Goal: Task Accomplishment & Management: Complete application form

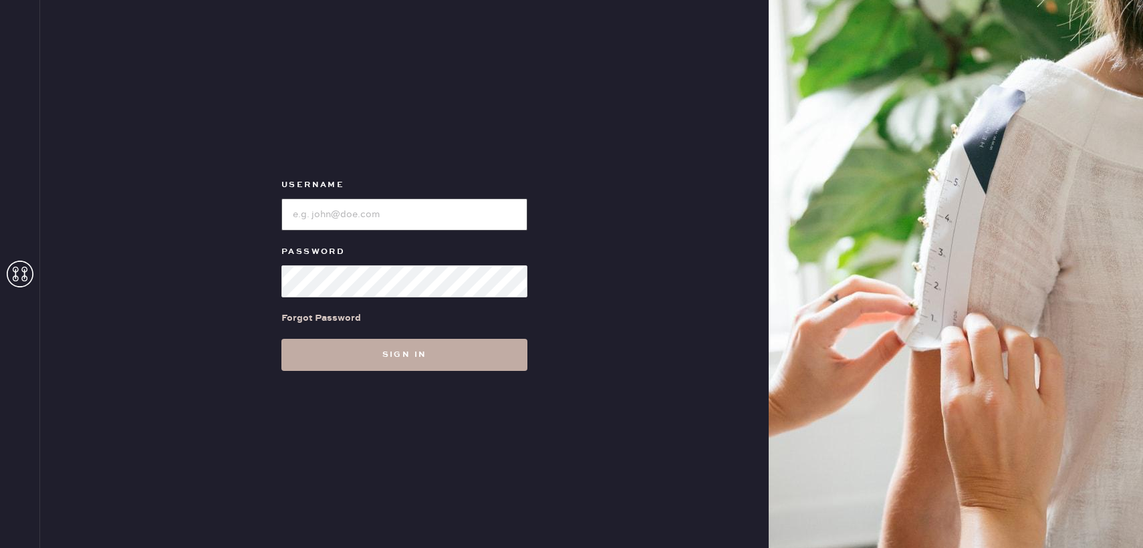
type input "reformationbond"
click at [411, 349] on button "Sign in" at bounding box center [405, 355] width 246 height 32
type input "reformationbond"
click at [409, 362] on button "Sign in" at bounding box center [405, 355] width 246 height 32
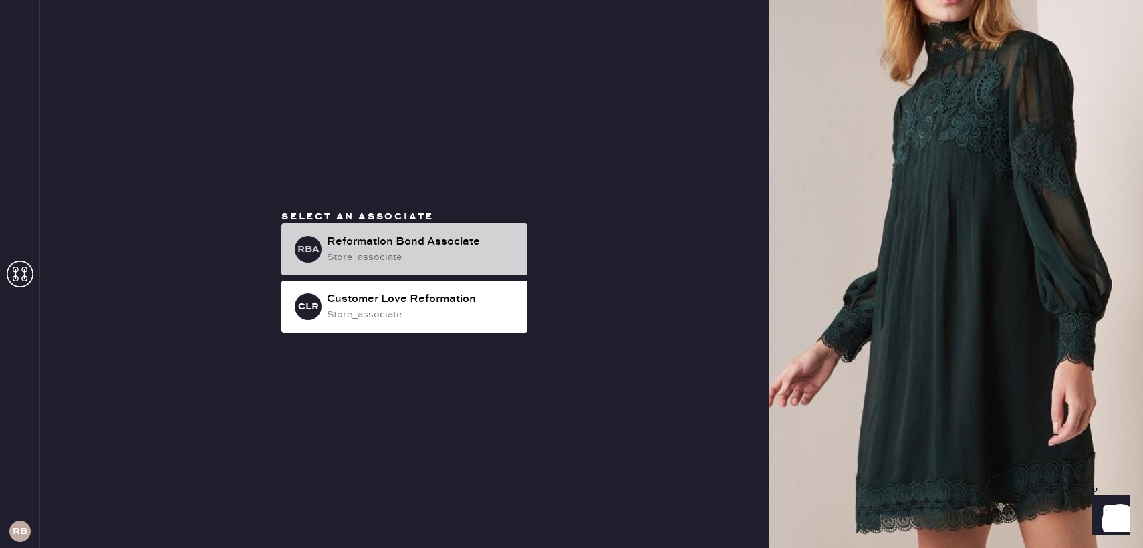
click at [405, 248] on div "Reformation Bond Associate" at bounding box center [422, 242] width 190 height 16
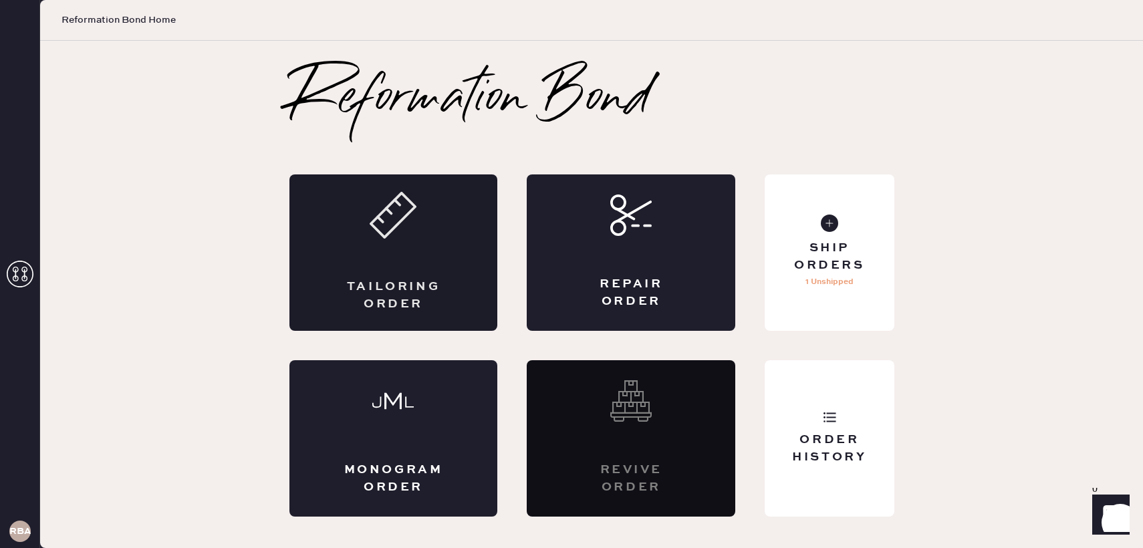
click at [415, 263] on div "Tailoring Order" at bounding box center [394, 253] width 209 height 156
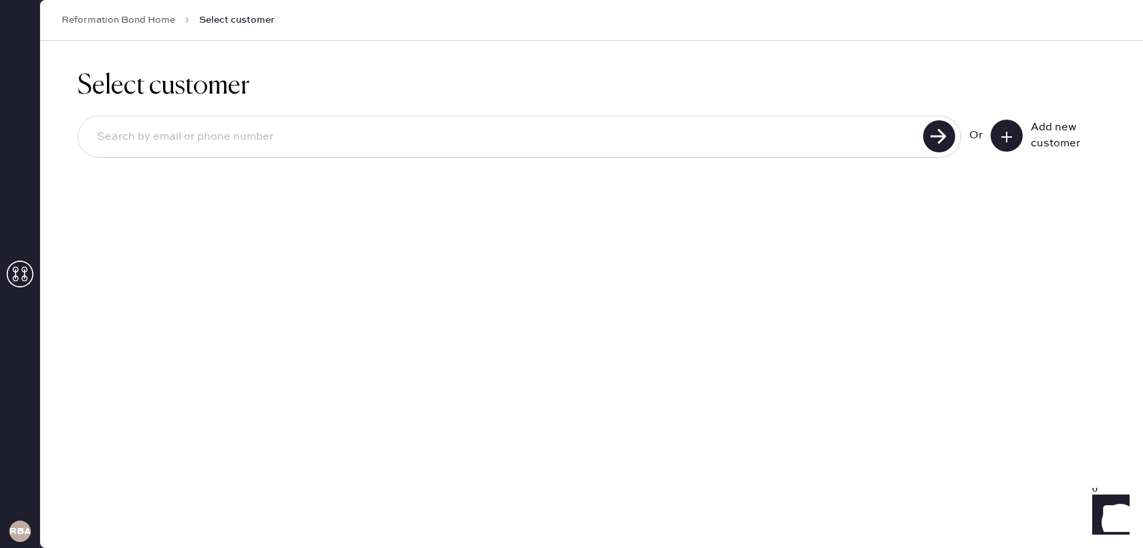
click at [373, 138] on input at bounding box center [502, 137] width 833 height 31
click at [1036, 276] on div "Select customer Or Add new customer" at bounding box center [591, 295] width 1103 height 508
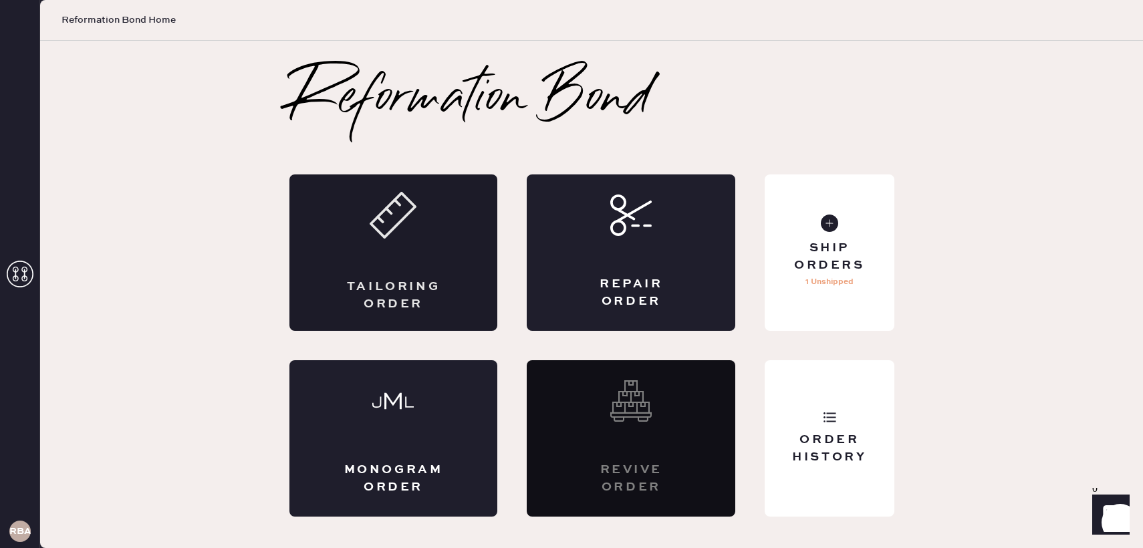
click at [406, 234] on icon at bounding box center [393, 215] width 47 height 47
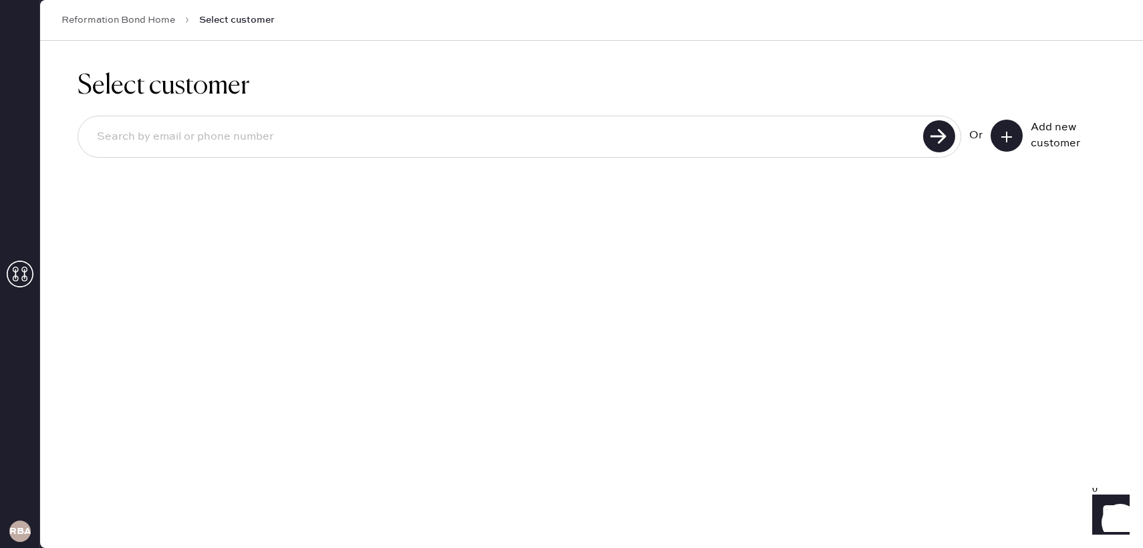
click at [778, 141] on input at bounding box center [502, 137] width 833 height 31
type input "j"
click at [491, 148] on input at bounding box center [502, 137] width 833 height 31
drag, startPoint x: 288, startPoint y: 126, endPoint x: 72, endPoint y: 126, distance: 216.0
click at [72, 126] on div "Select customer [EMAIL_ADDRESS][DOMAIN_NAME] Or Add new customer" at bounding box center [591, 122] width 1103 height 162
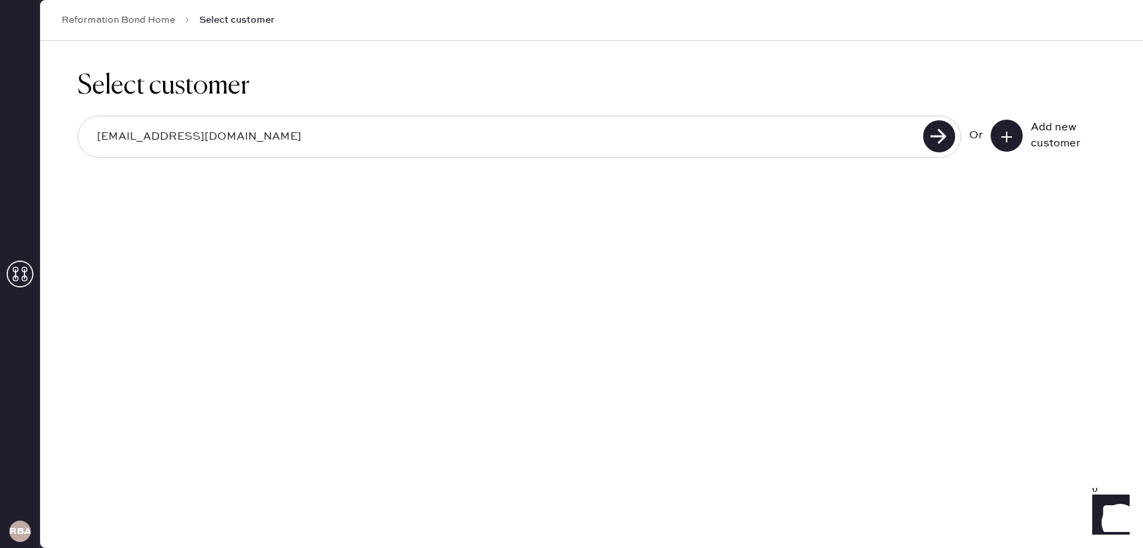
drag, startPoint x: 246, startPoint y: 125, endPoint x: 147, endPoint y: 133, distance: 99.3
click at [147, 133] on input "[EMAIL_ADDRESS][DOMAIN_NAME]" at bounding box center [502, 137] width 833 height 31
click at [226, 138] on input "[EMAIL_ADDRESS][DOMAIN_NAME]" at bounding box center [502, 137] width 833 height 31
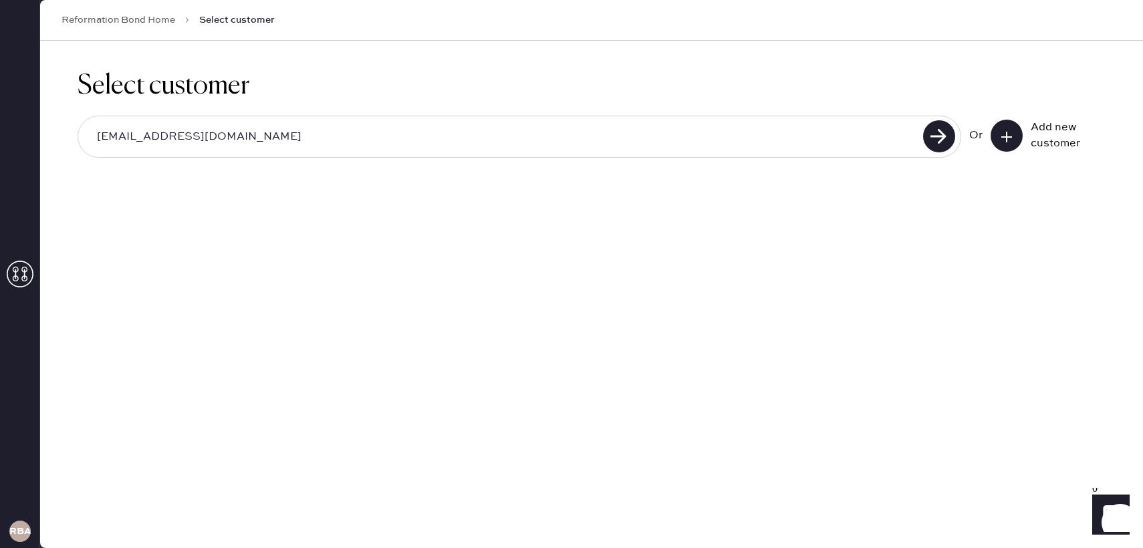
type input "[EMAIL_ADDRESS][DOMAIN_NAME]"
click at [998, 133] on button at bounding box center [1007, 136] width 32 height 32
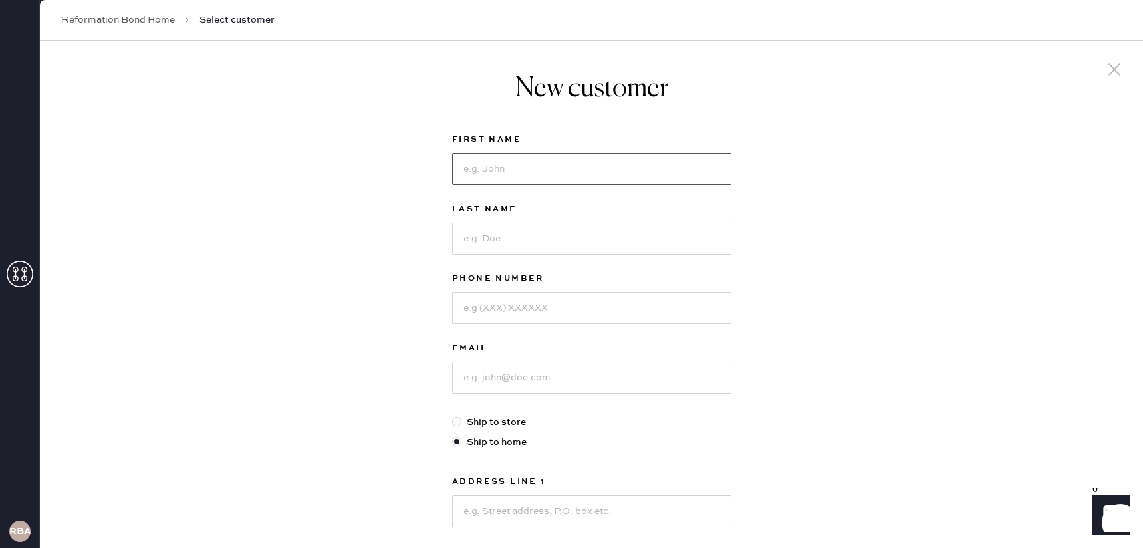
click at [606, 161] on input at bounding box center [592, 169] width 280 height 32
click at [636, 169] on input at bounding box center [592, 169] width 280 height 32
click at [810, 244] on div "New customer First Name Last Name Phone Number Email Ship to store Ship to home…" at bounding box center [591, 455] width 1103 height 829
click at [717, 171] on input at bounding box center [592, 169] width 280 height 32
type input "[PERSON_NAME]"
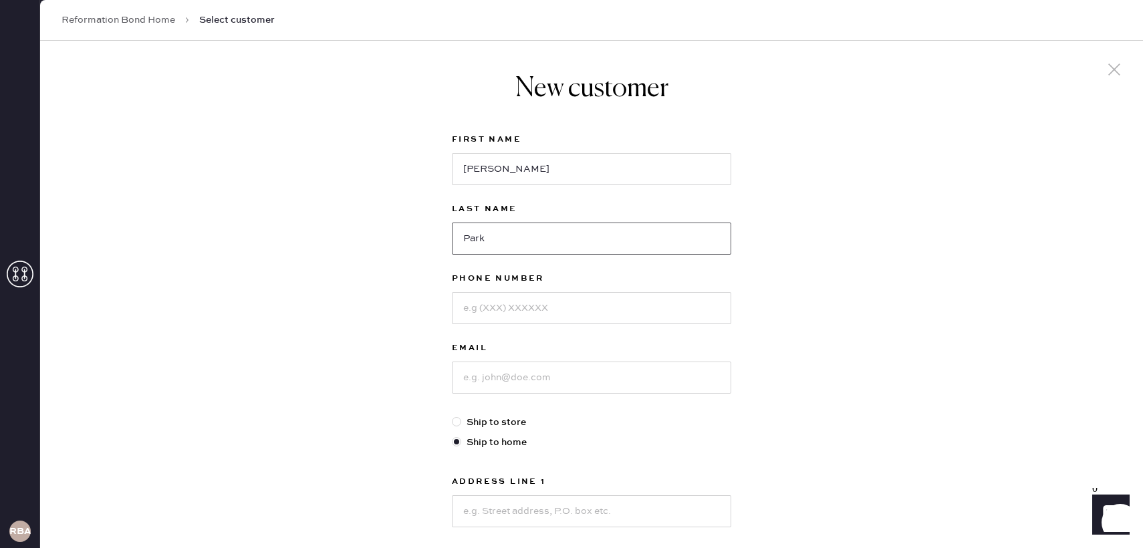
type input "Park"
type input "3473712653`"
type input "jp"
click at [717, 312] on input "3473712653`" at bounding box center [592, 308] width 280 height 32
type input "3473712653"
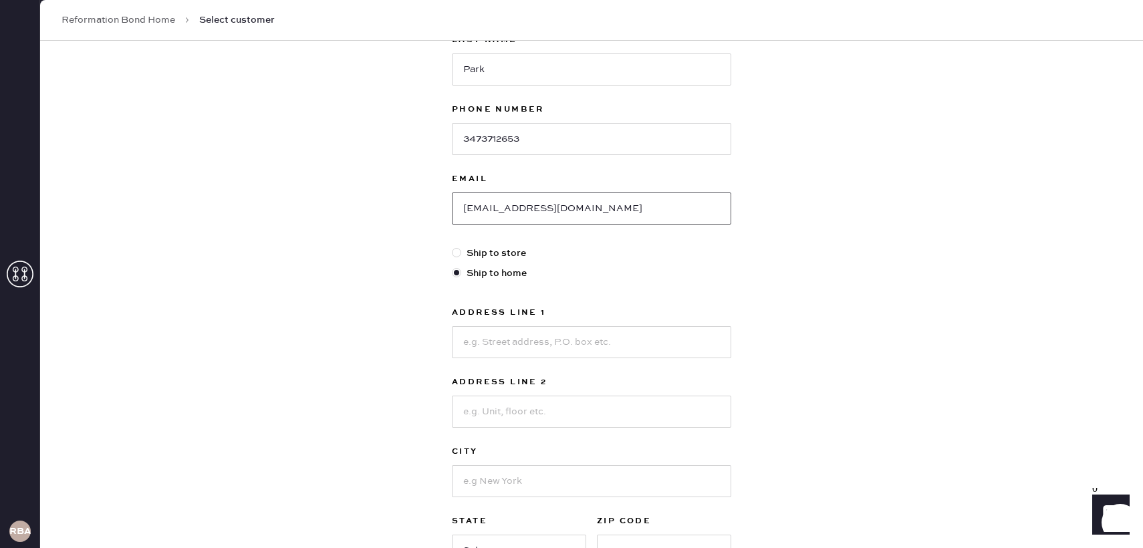
scroll to position [188, 0]
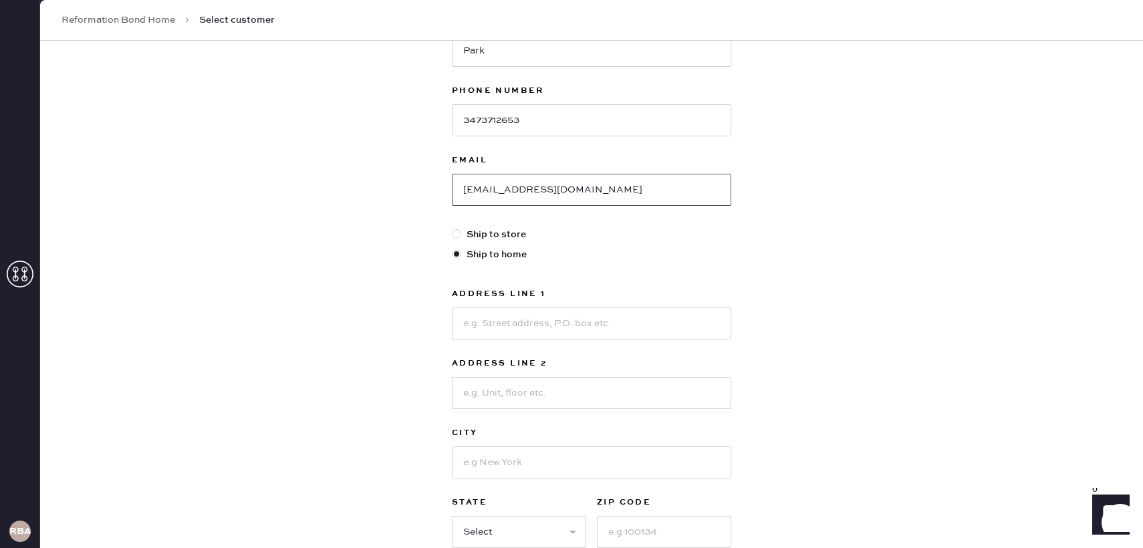
type input "[EMAIL_ADDRESS][DOMAIN_NAME]"
click at [693, 332] on input at bounding box center [592, 324] width 280 height 32
type input "[STREET_ADDRESS][PERSON_NAME]"
type input "Apt 6102"
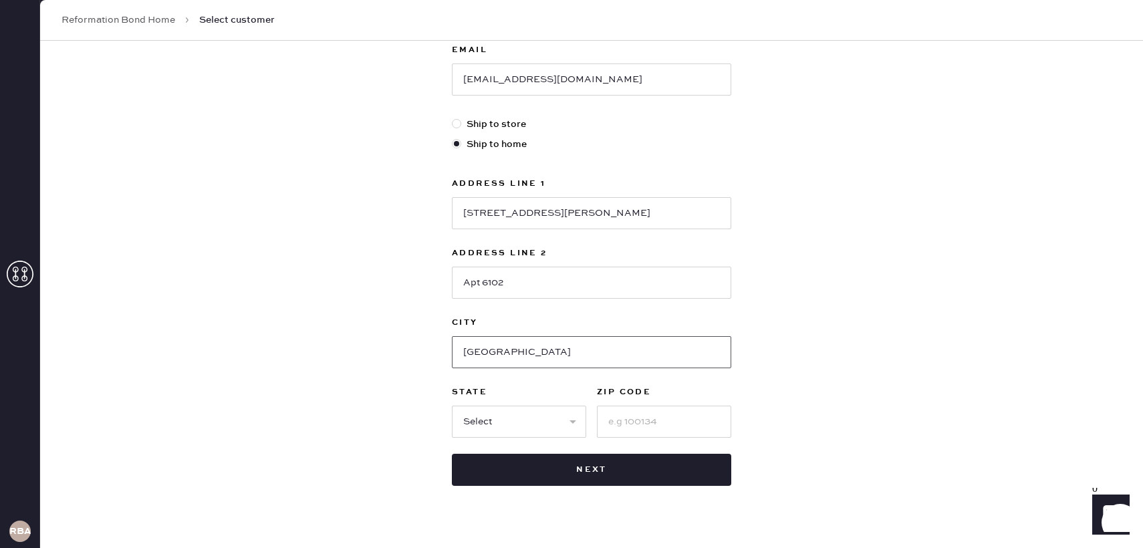
scroll to position [303, 0]
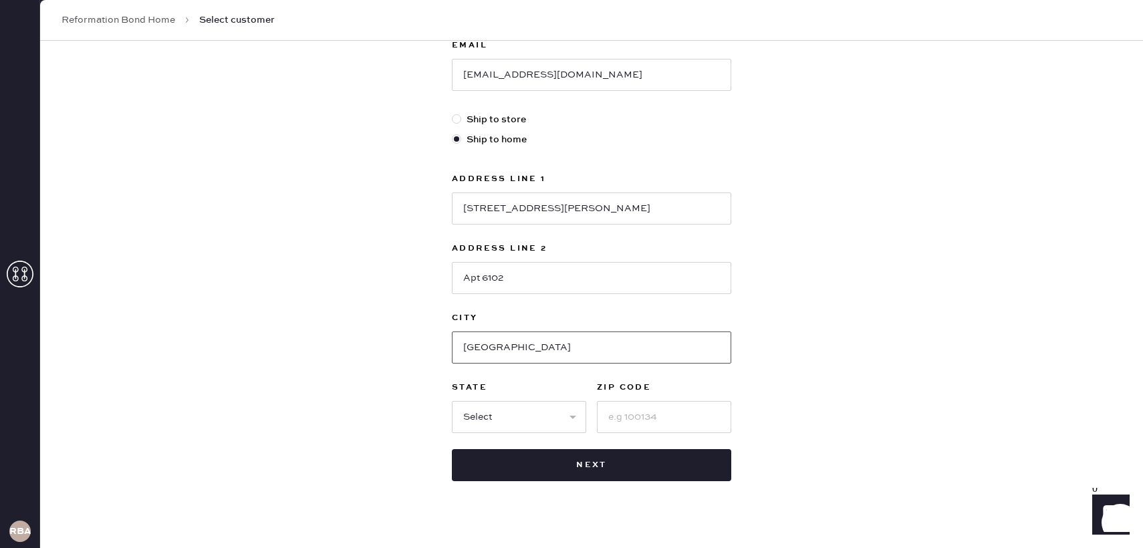
type input "[GEOGRAPHIC_DATA]"
click at [571, 422] on select "Select AK AL AR AZ CA CO CT [GEOGRAPHIC_DATA] DE FL [GEOGRAPHIC_DATA] HI [GEOGR…" at bounding box center [519, 417] width 134 height 32
select select "NJ"
click at [452, 401] on select "Select AK AL AR AZ CA CO CT [GEOGRAPHIC_DATA] DE FL [GEOGRAPHIC_DATA] HI [GEOGR…" at bounding box center [519, 417] width 134 height 32
click at [621, 429] on input at bounding box center [664, 417] width 134 height 32
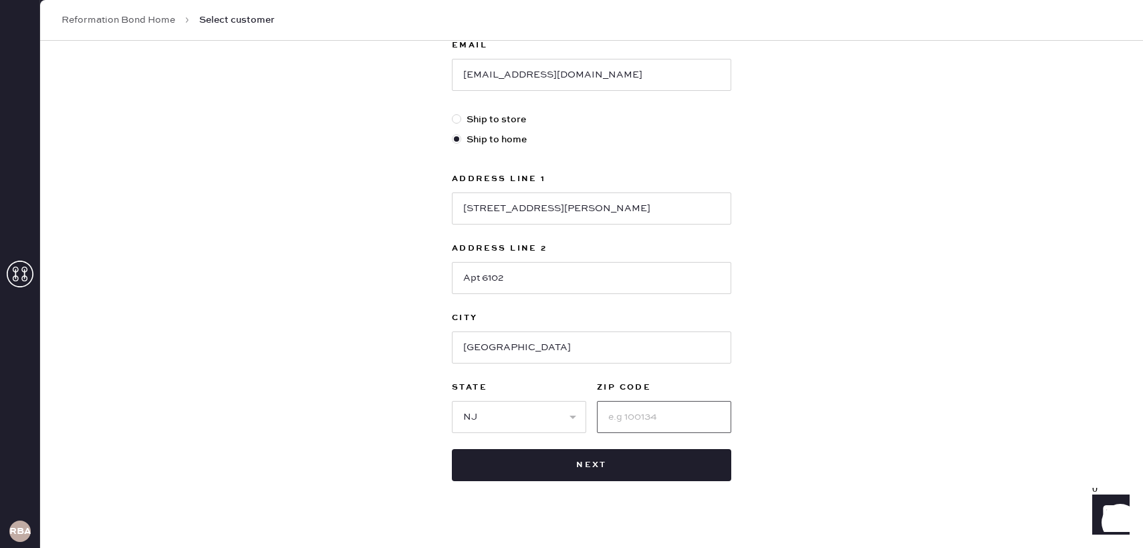
type input "1"
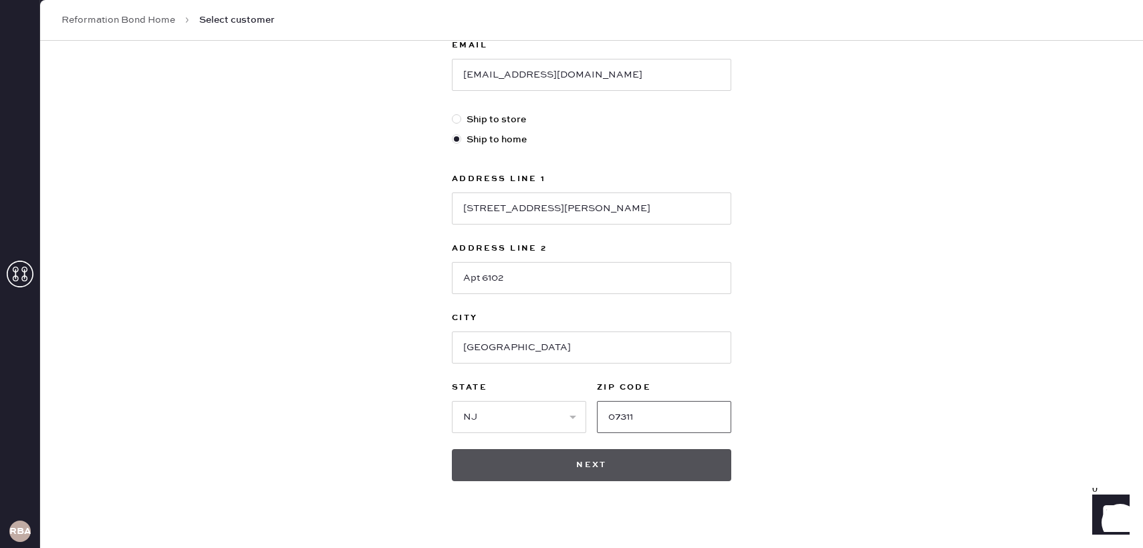
type input "07311"
click at [631, 470] on button "Next" at bounding box center [592, 465] width 280 height 32
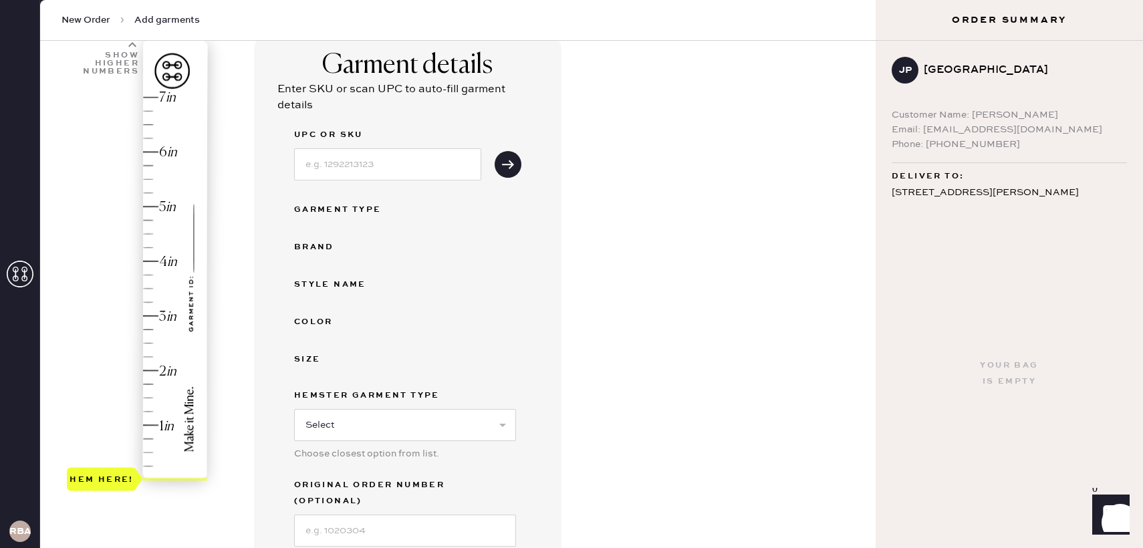
scroll to position [102, 0]
click at [401, 175] on input at bounding box center [387, 163] width 187 height 32
click at [599, 242] on div "Garment details Enter SKU or scan UPC to auto-fill garment details UPC or SKU G…" at bounding box center [559, 378] width 611 height 694
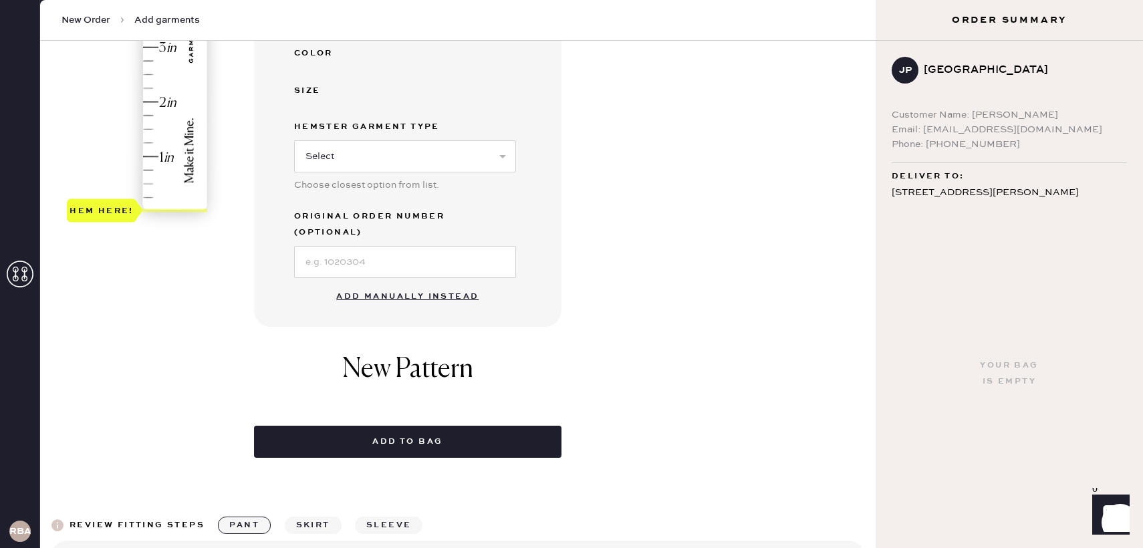
scroll to position [429, 0]
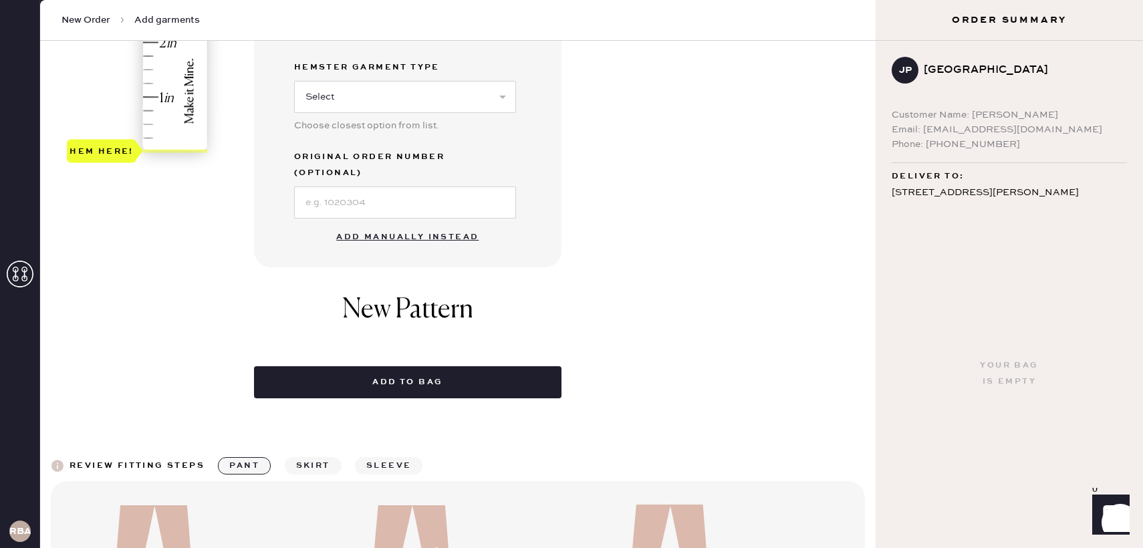
click at [425, 224] on button "Add manually instead" at bounding box center [407, 237] width 158 height 27
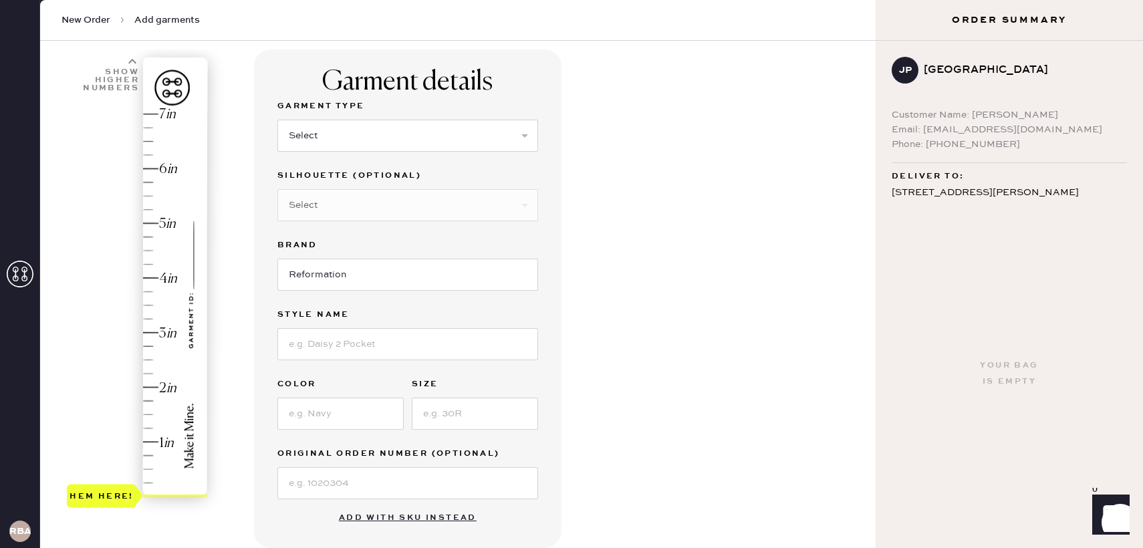
scroll to position [91, 0]
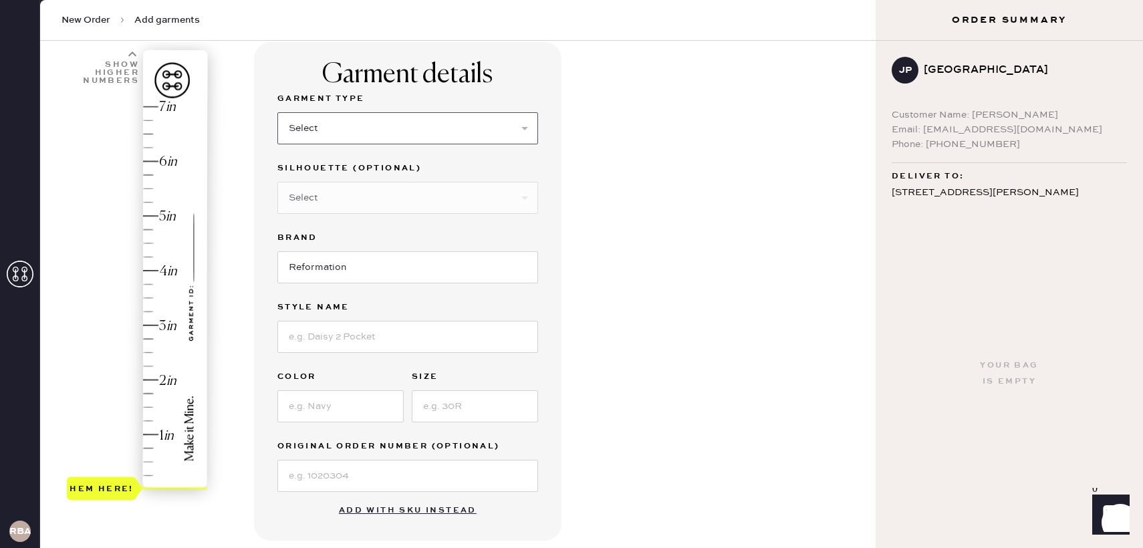
click at [381, 128] on select "Select Basic Skirt Jeans Leggings Pants Shorts Basic Sleeved Dress Basic Sleeve…" at bounding box center [408, 128] width 261 height 32
select select "4"
click at [278, 112] on select "Select Basic Skirt Jeans Leggings Pants Shorts Basic Sleeved Dress Basic Sleeve…" at bounding box center [408, 128] width 261 height 32
click at [360, 203] on select "Select Joggers Shorts Cropped Flare Boot Cut Straight Skinny Other" at bounding box center [408, 198] width 261 height 32
select select "11"
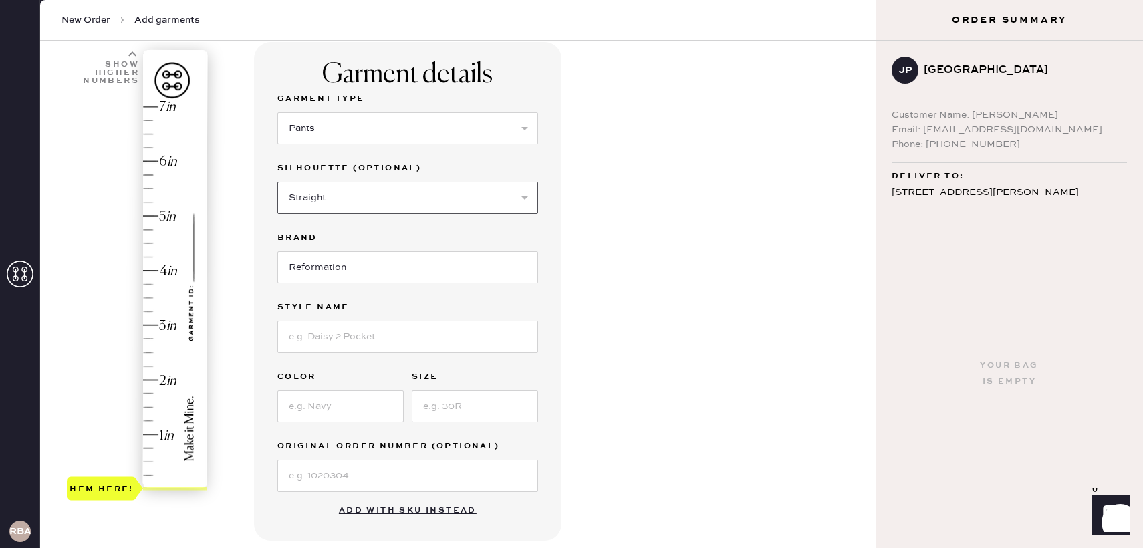
click at [278, 182] on select "Select Joggers Shorts Cropped Flare Boot Cut Straight Skinny Other" at bounding box center [408, 198] width 261 height 32
click at [371, 273] on input "Reformation" at bounding box center [408, 267] width 261 height 32
click at [373, 336] on input at bounding box center [408, 337] width 261 height 32
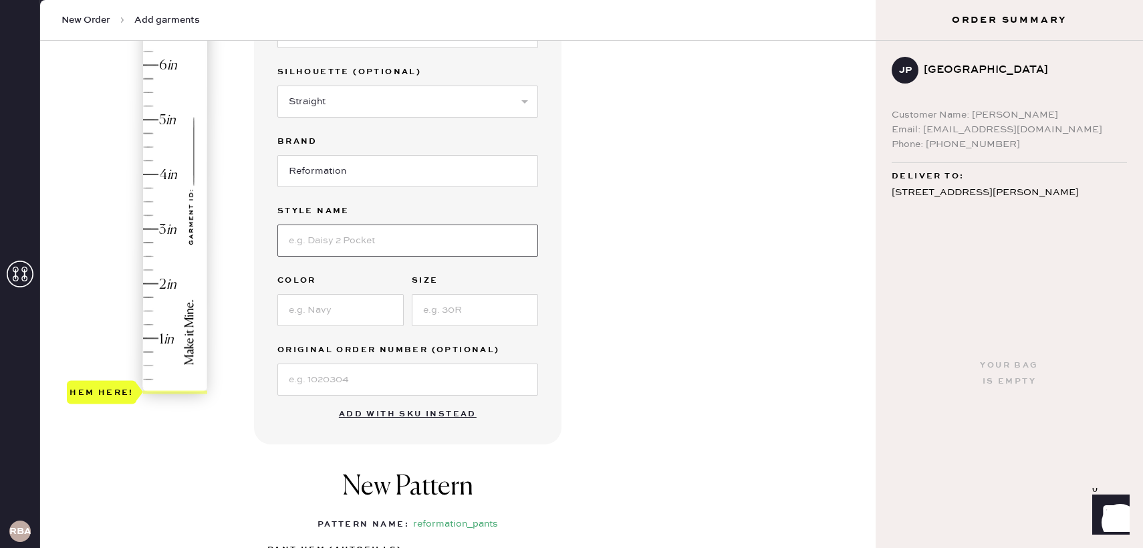
scroll to position [189, 0]
type input "[PERSON_NAME] Pant"
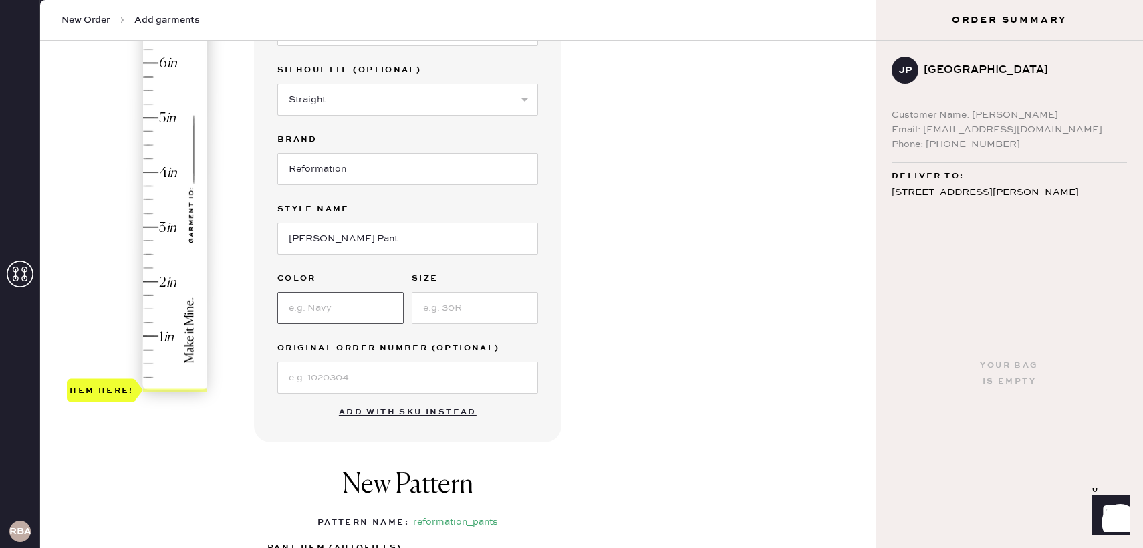
click at [346, 308] on input at bounding box center [341, 308] width 126 height 32
type input "Black"
click at [487, 326] on div "Garment Type Select Basic Skirt Jeans Leggings Pants Shorts Basic Sleeved Dress…" at bounding box center [408, 193] width 261 height 401
click at [482, 314] on input at bounding box center [475, 308] width 126 height 32
type input "0"
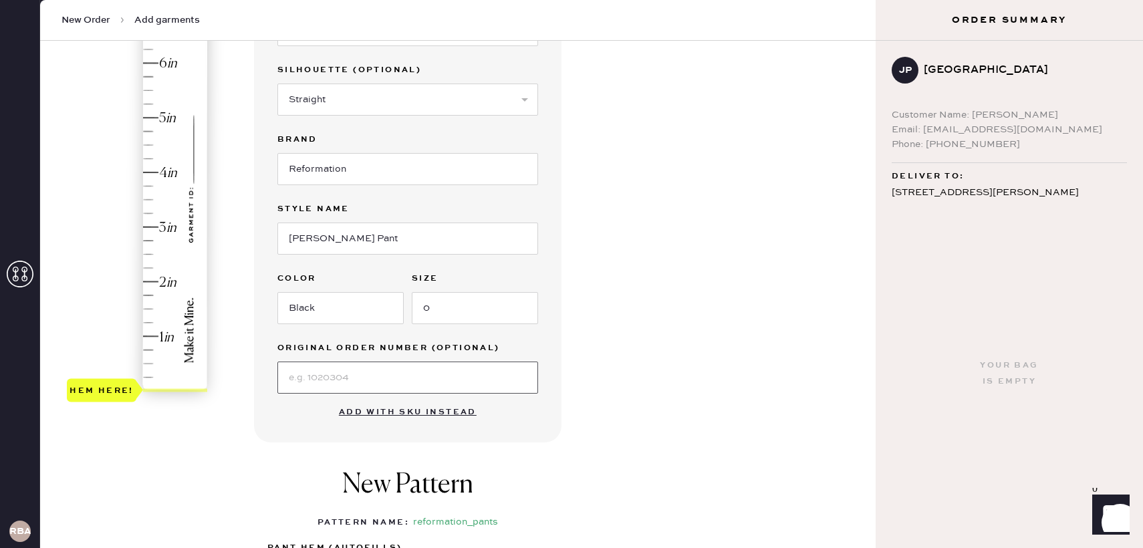
click at [344, 378] on input at bounding box center [408, 378] width 261 height 32
click at [578, 434] on div "Garment details Garment Type Select Basic Skirt Jeans Leggings Pants Shorts Bas…" at bounding box center [559, 324] width 611 height 760
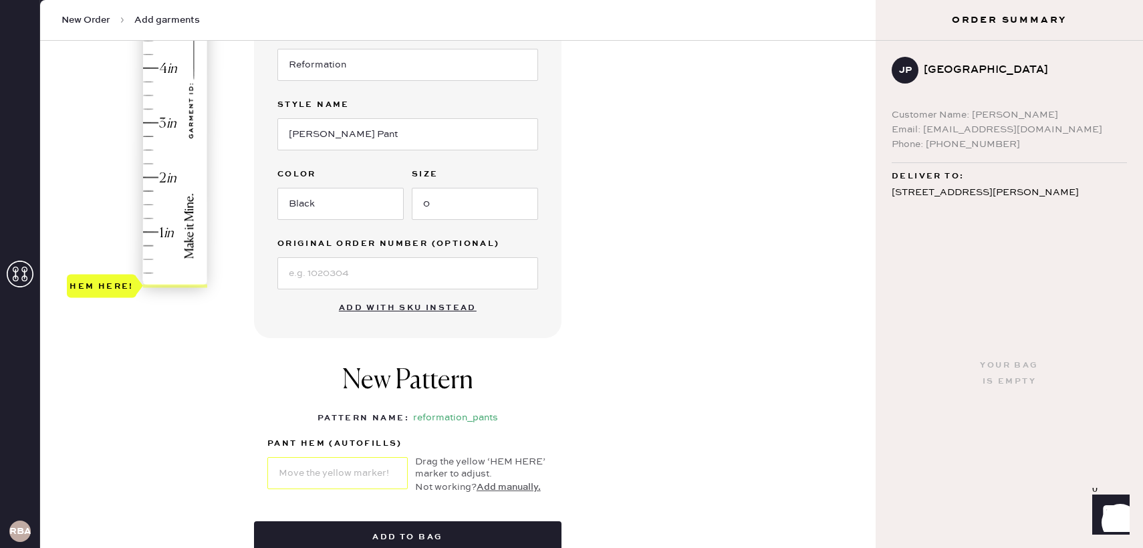
scroll to position [271, 0]
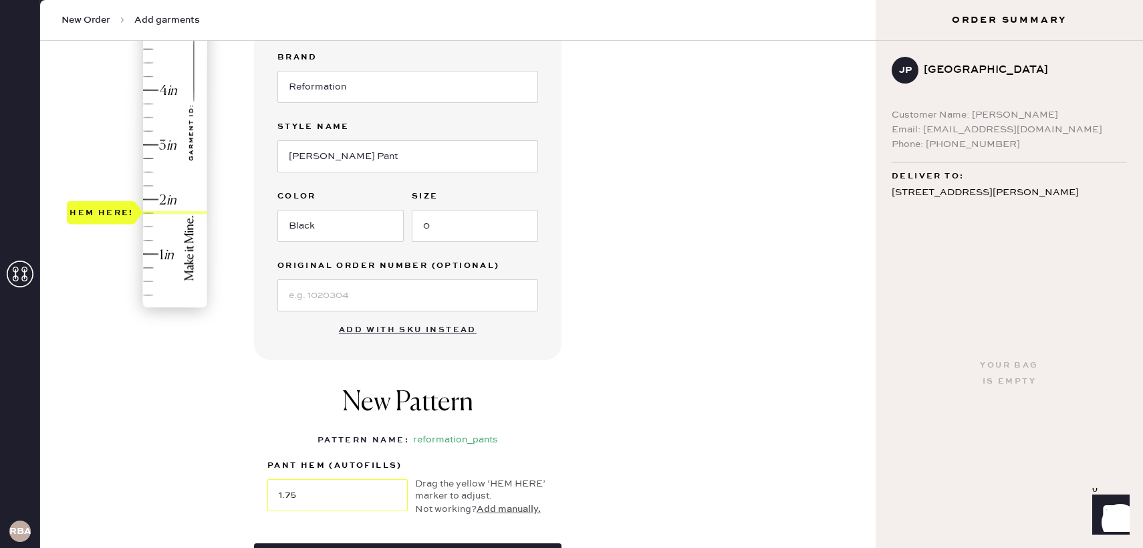
type input "2"
drag, startPoint x: 110, startPoint y: 304, endPoint x: 110, endPoint y: 200, distance: 104.3
click at [110, 200] on div "Hem here!" at bounding box center [102, 199] width 64 height 16
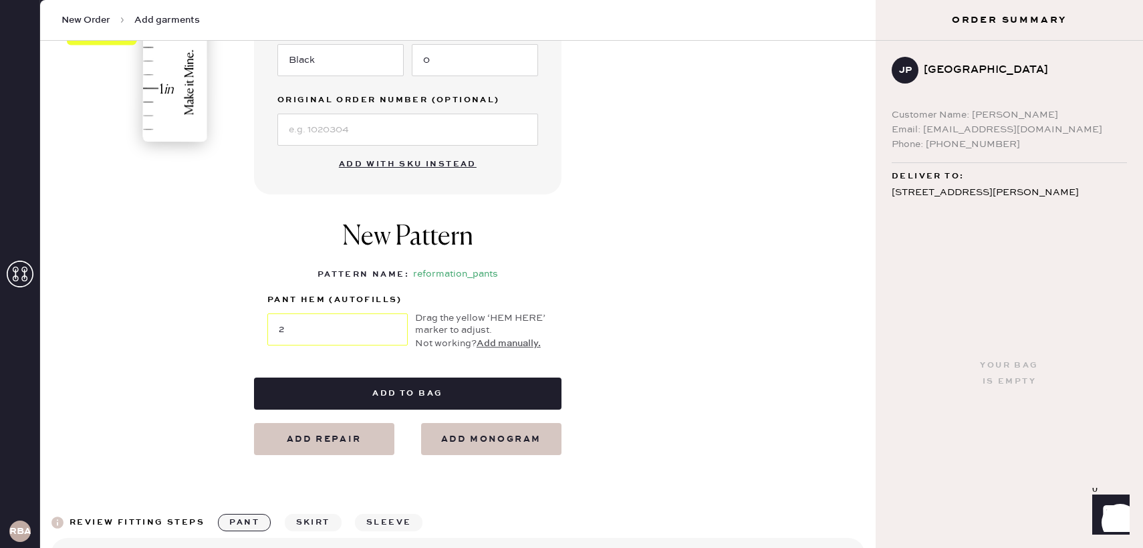
scroll to position [436, 0]
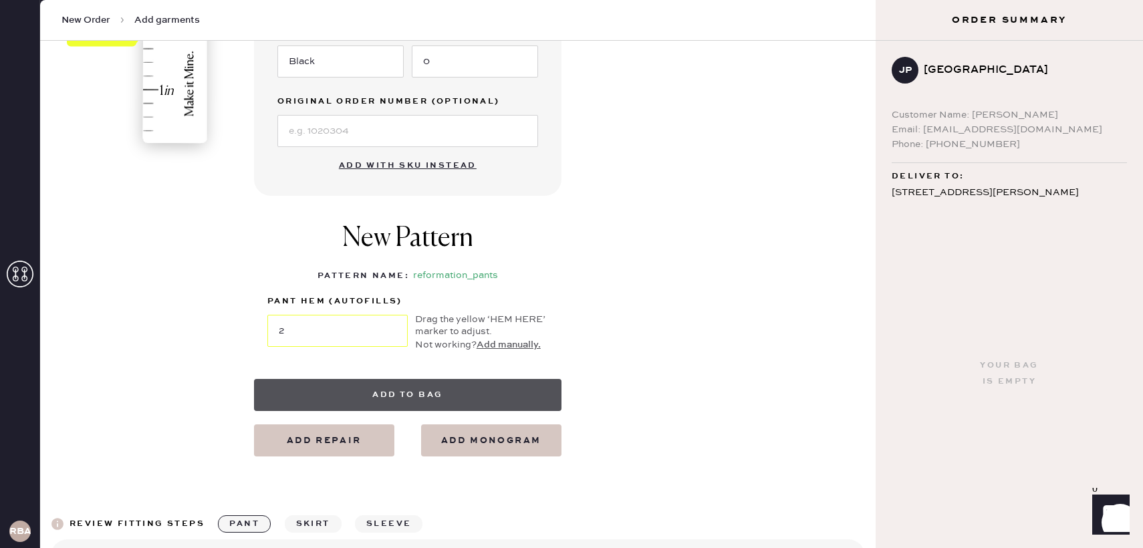
click at [447, 403] on button "Add to bag" at bounding box center [408, 395] width 308 height 32
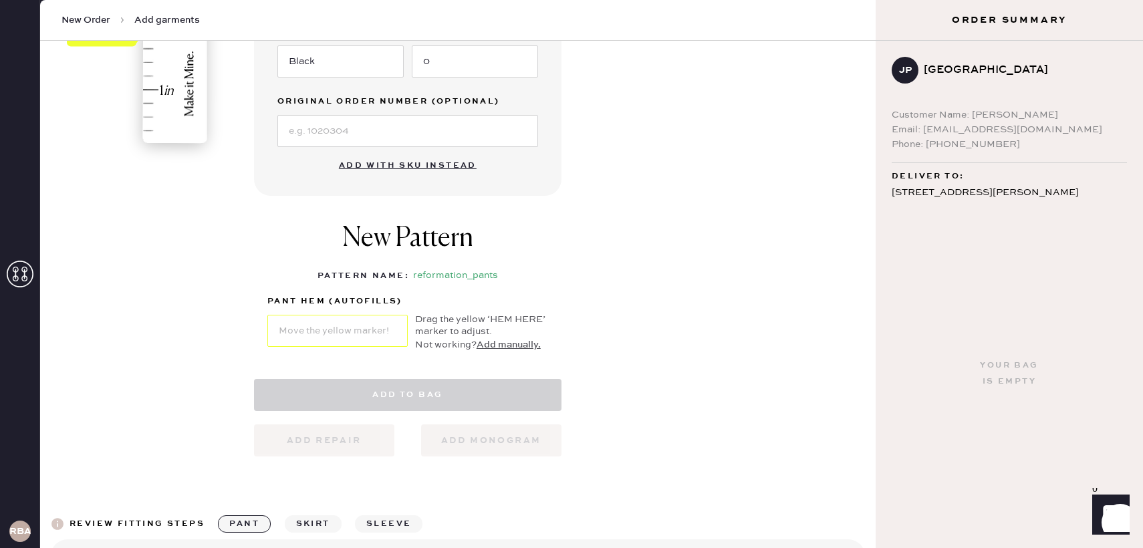
select select "4"
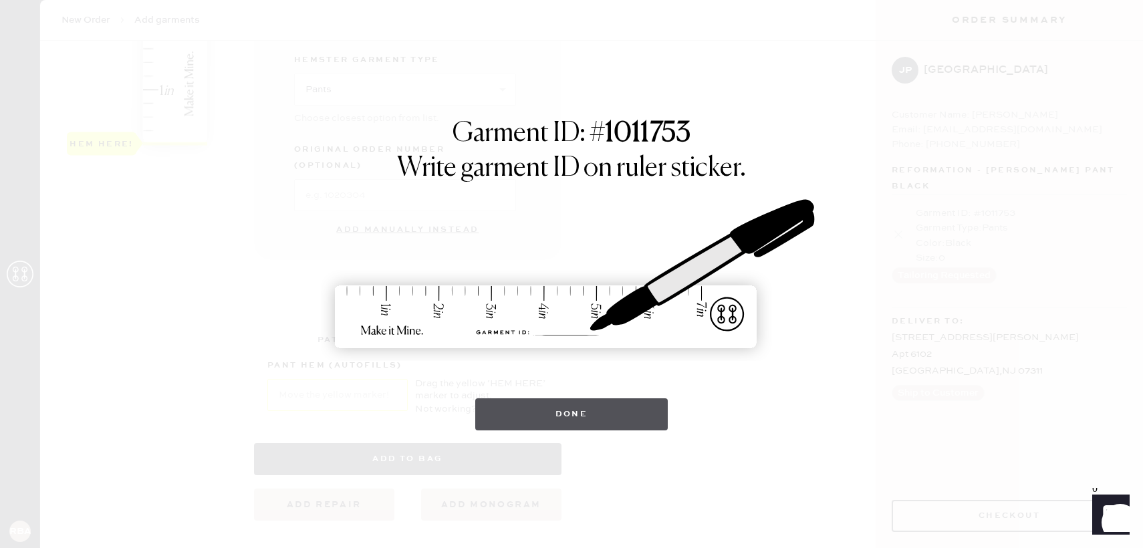
click at [593, 422] on button "Done" at bounding box center [571, 415] width 193 height 32
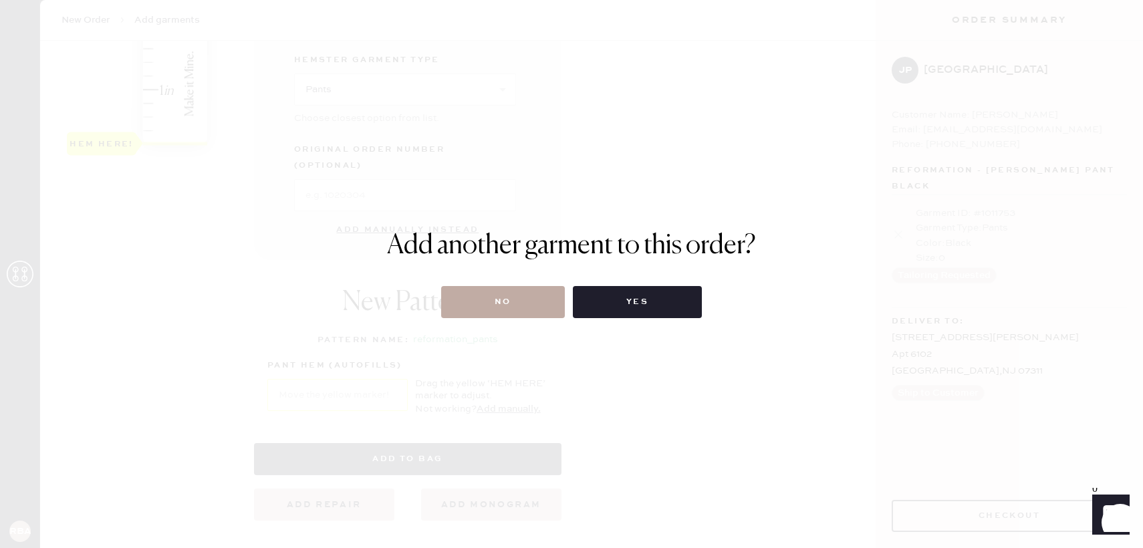
click at [518, 306] on button "No" at bounding box center [503, 302] width 124 height 32
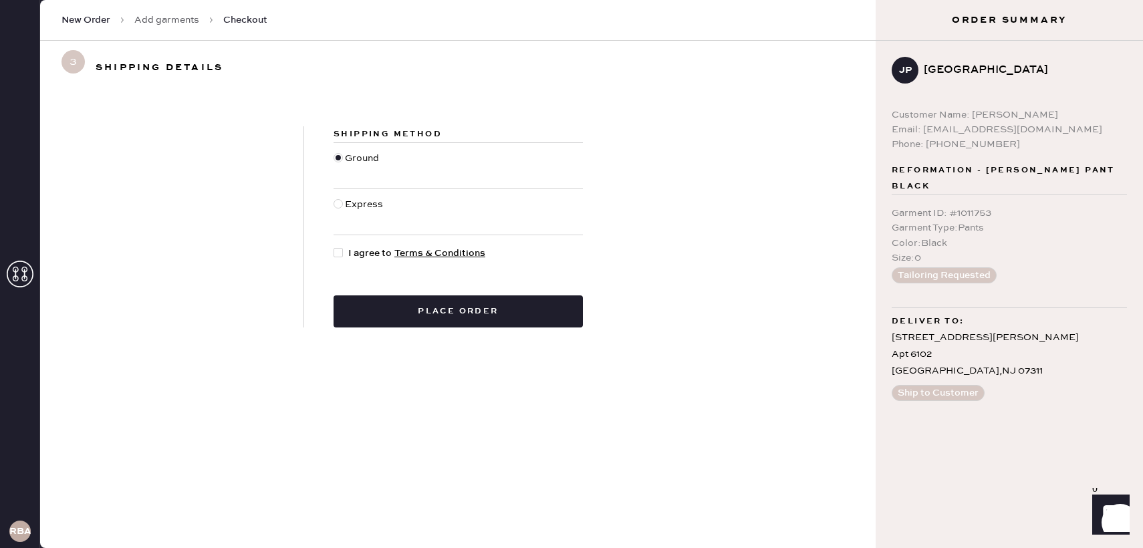
click at [339, 250] on div at bounding box center [338, 252] width 9 height 9
click at [334, 247] on input "I agree to Terms & Conditions" at bounding box center [334, 246] width 1 height 1
checkbox input "true"
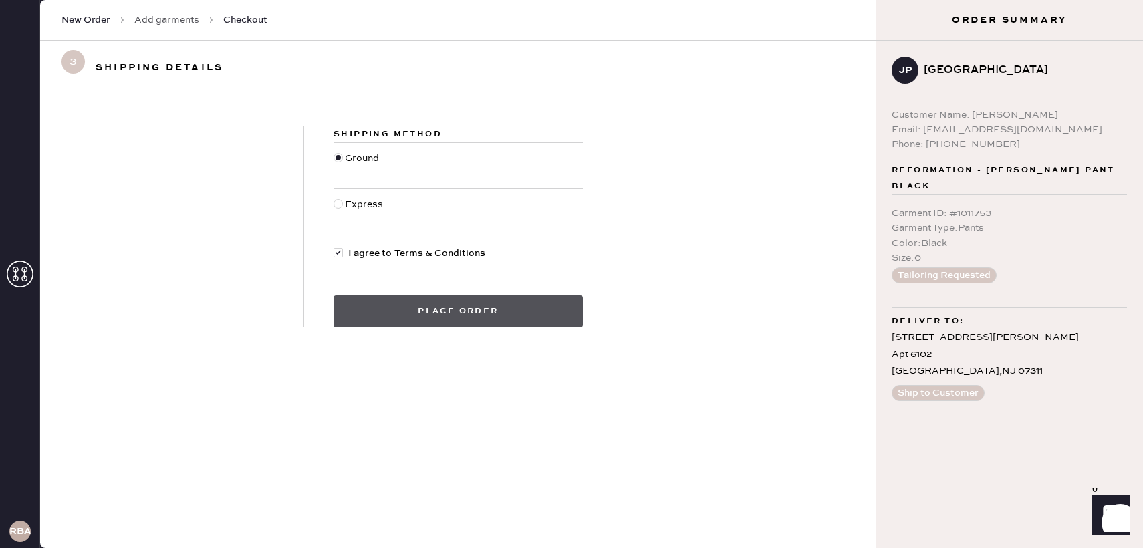
click at [455, 312] on button "Place order" at bounding box center [458, 312] width 249 height 32
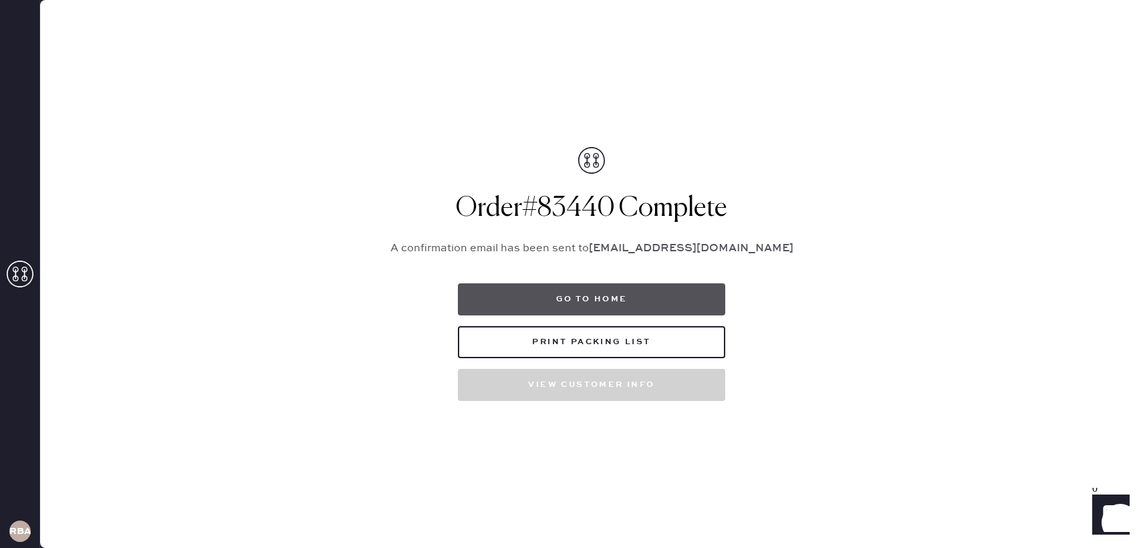
click at [614, 297] on button "Go to home" at bounding box center [591, 300] width 267 height 32
click at [574, 300] on button "Go to home" at bounding box center [591, 300] width 267 height 32
